Goal: Transaction & Acquisition: Purchase product/service

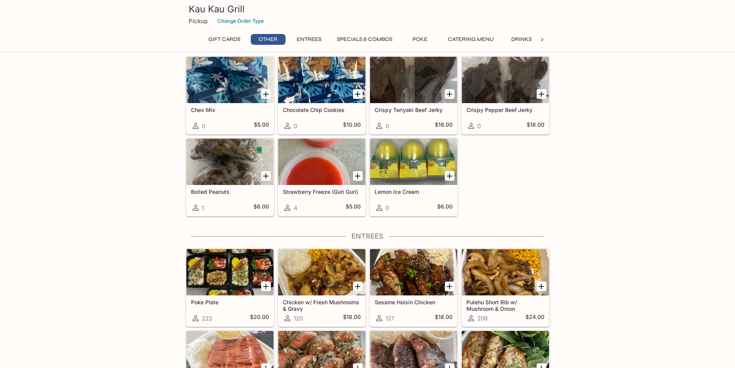
scroll to position [193, 0]
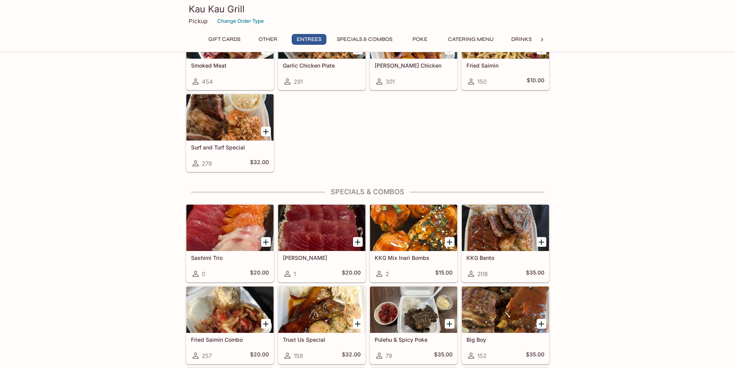
scroll to position [656, 0]
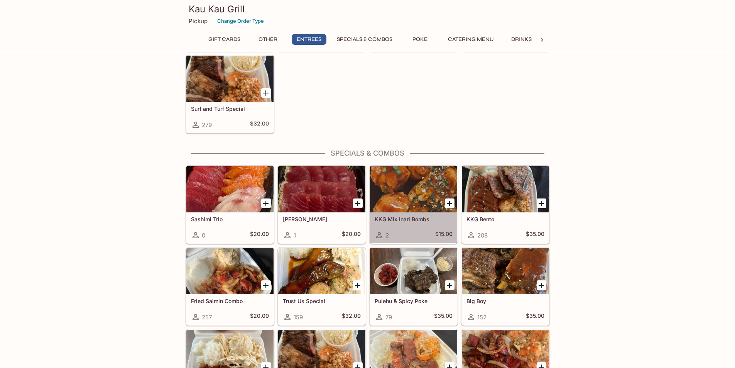
click at [400, 215] on div "KKG Mix Inari Bombs 2 $15.00" at bounding box center [413, 227] width 87 height 31
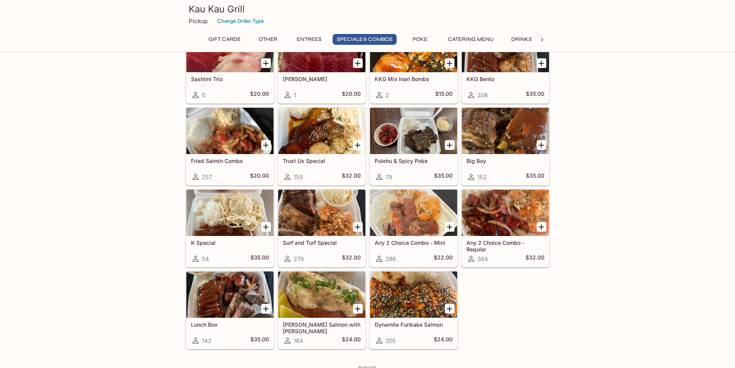
scroll to position [809, 0]
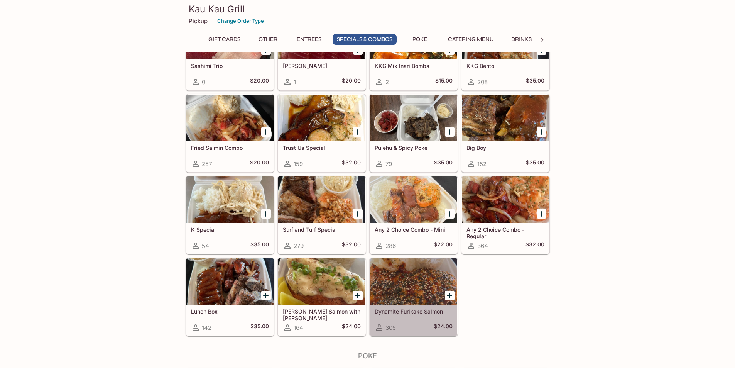
click at [413, 289] on div at bounding box center [413, 281] width 87 height 46
